Goal: Check status: Check status

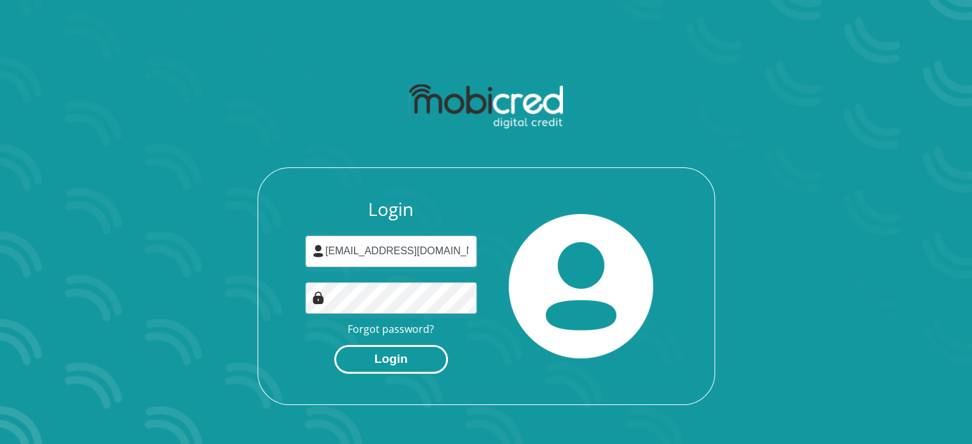
click at [382, 361] on button "Login" at bounding box center [391, 359] width 114 height 29
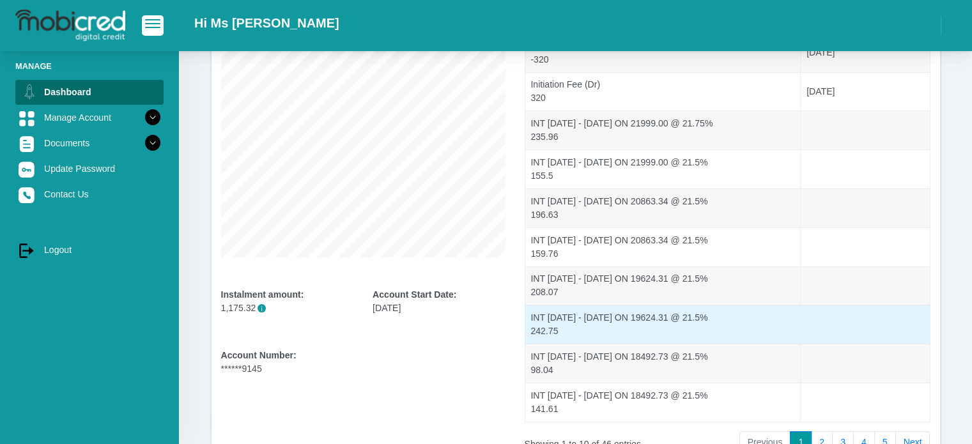
scroll to position [273, 0]
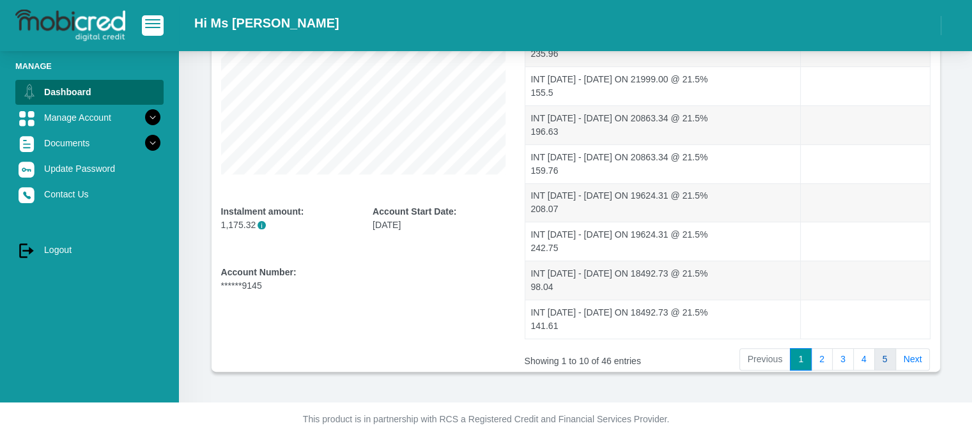
click at [880, 364] on link "5" at bounding box center [885, 359] width 22 height 23
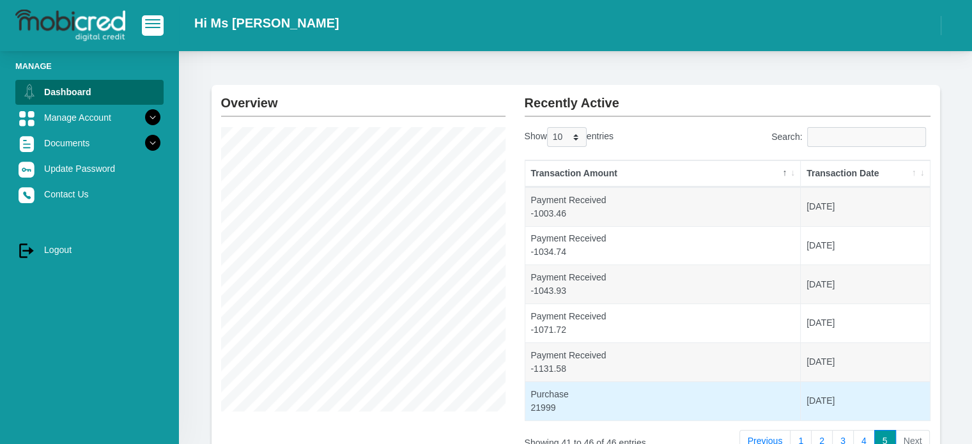
scroll to position [36, 0]
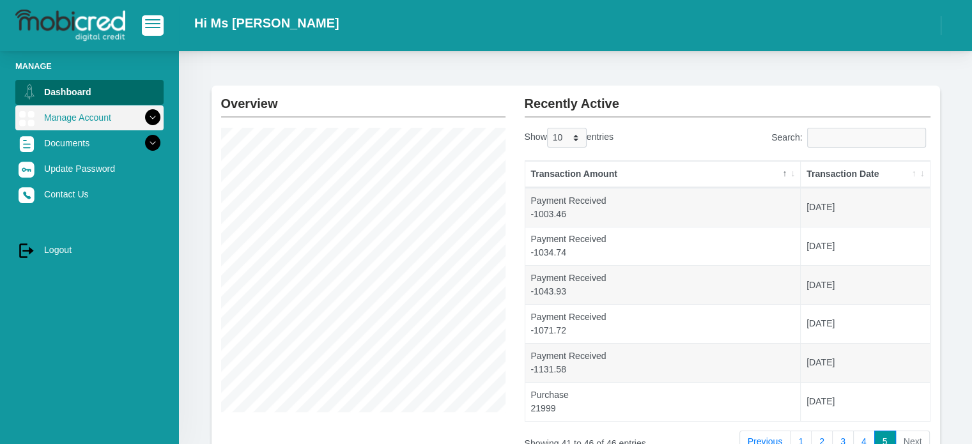
click at [142, 119] on icon at bounding box center [153, 118] width 22 height 22
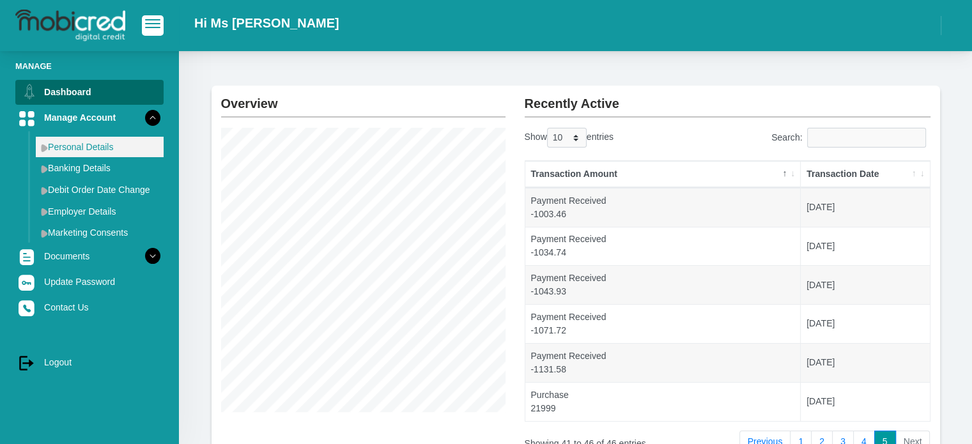
click at [107, 149] on link "Personal Details" at bounding box center [100, 147] width 128 height 20
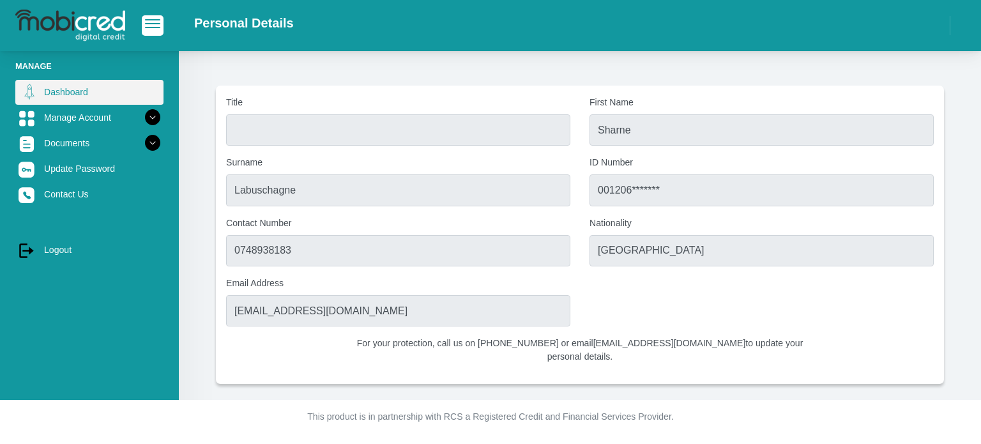
click at [92, 89] on link "Dashboard" at bounding box center [89, 92] width 148 height 24
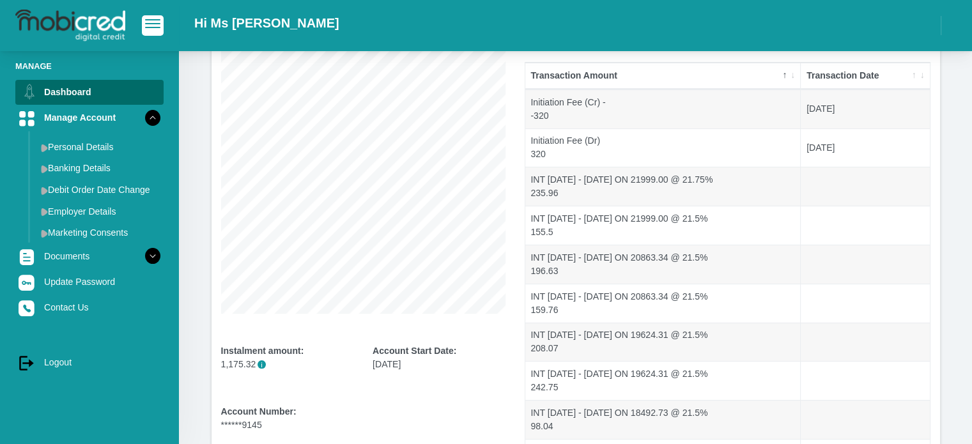
scroll to position [273, 0]
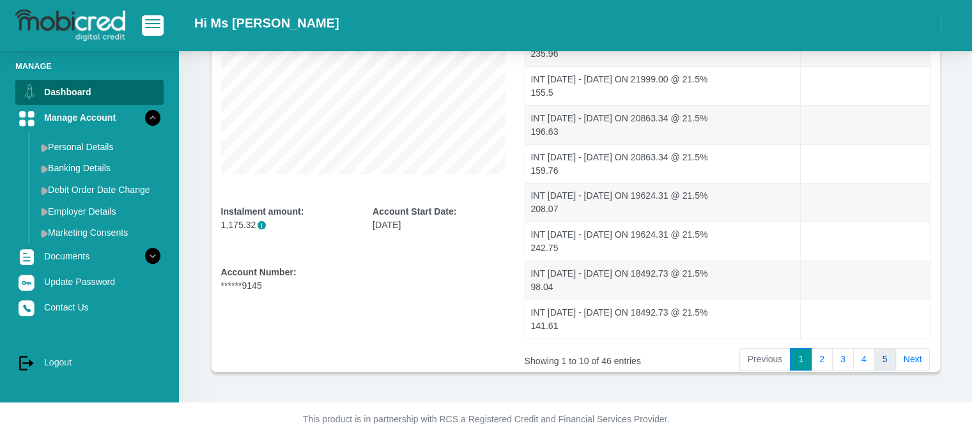
click at [876, 359] on link "5" at bounding box center [885, 359] width 22 height 23
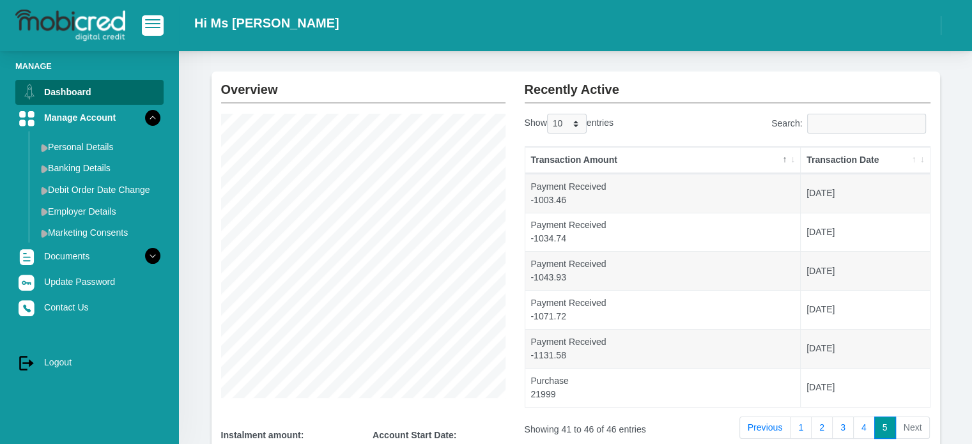
scroll to position [36, 0]
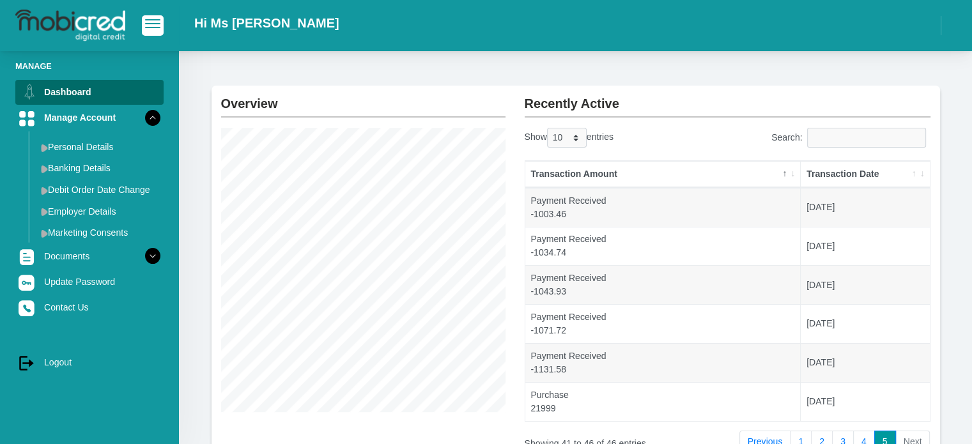
click at [913, 173] on th "Transaction Date" at bounding box center [864, 174] width 128 height 27
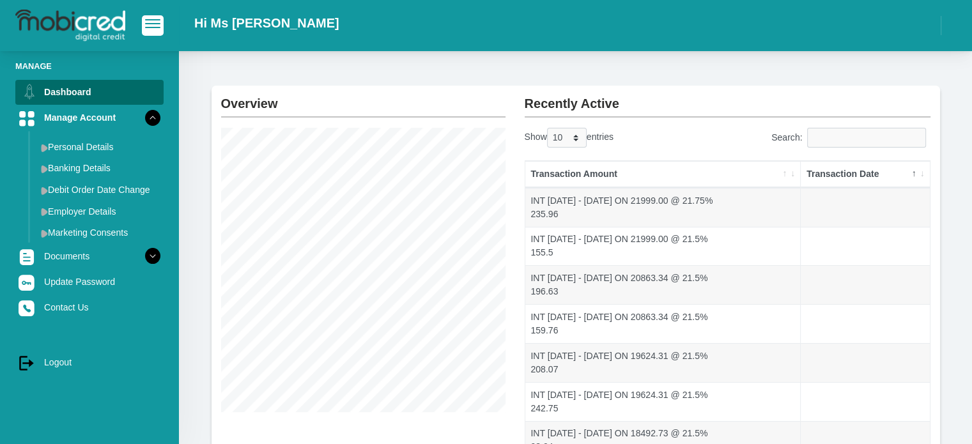
click at [922, 173] on th "Transaction Date" at bounding box center [864, 174] width 128 height 27
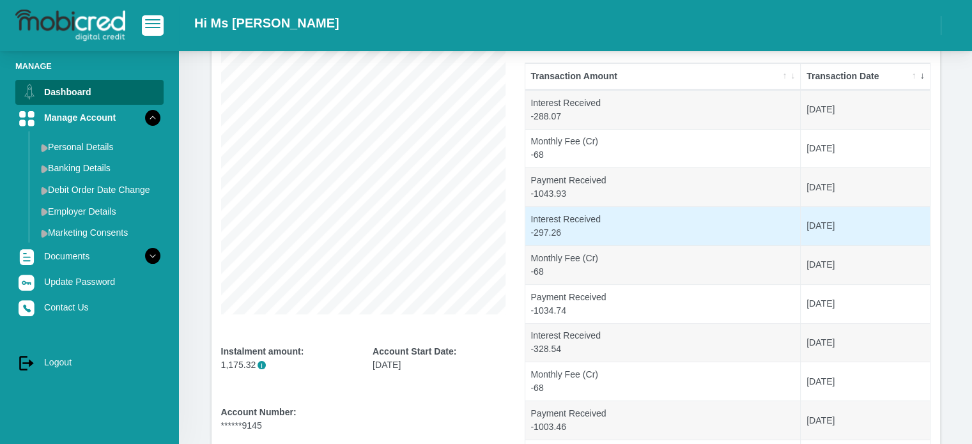
scroll to position [100, 0]
